Goal: Task Accomplishment & Management: Manage account settings

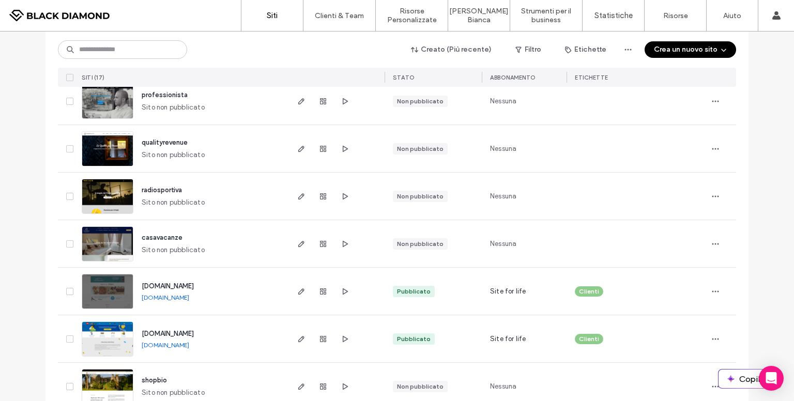
scroll to position [603, 0]
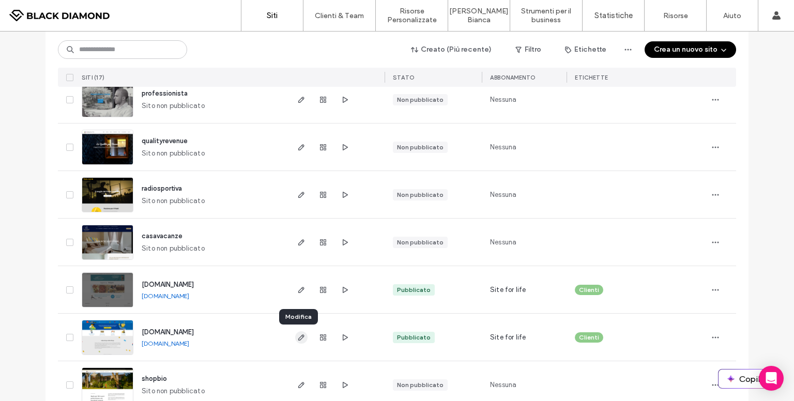
click at [301, 336] on icon "button" at bounding box center [301, 337] width 8 height 8
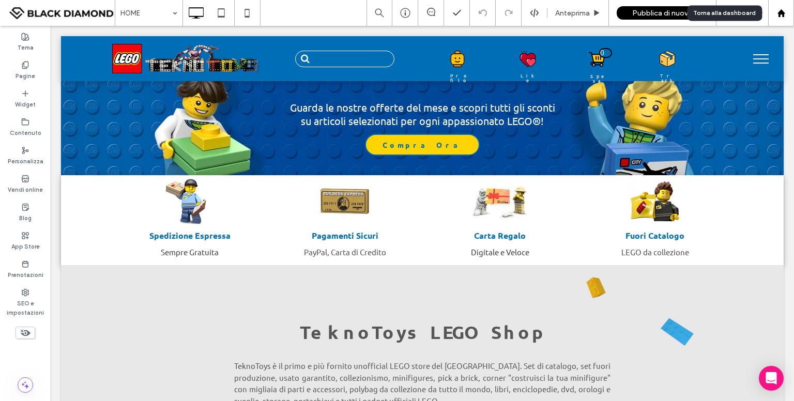
click at [781, 15] on icon at bounding box center [781, 13] width 9 height 9
